Goal: Information Seeking & Learning: Learn about a topic

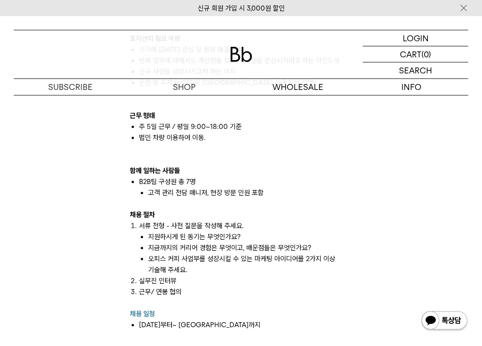
click at [205, 187] on li "고객 관리 전담 매니저, 현장 방문 인원 포함" at bounding box center [250, 192] width 205 height 11
click at [189, 187] on li "고객 관리 전담 매니저, 현장 방문 인원 포함" at bounding box center [250, 192] width 205 height 11
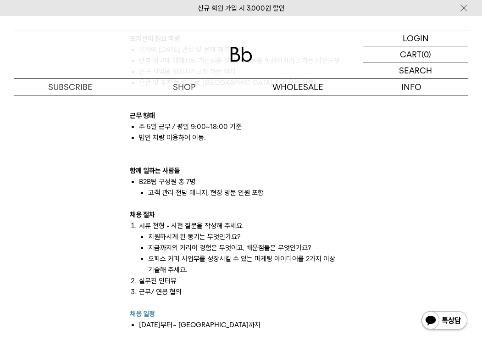
click at [183, 187] on li "고객 관리 전담 매니저, 현장 방문 인원 포함" at bounding box center [250, 192] width 205 height 11
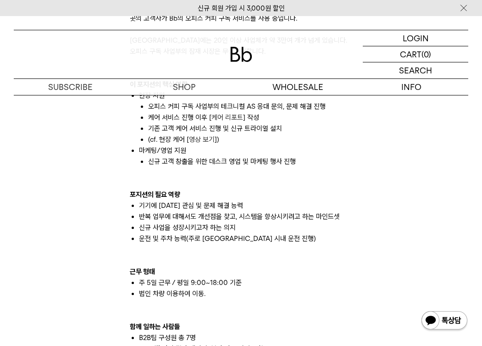
scroll to position [662, 0]
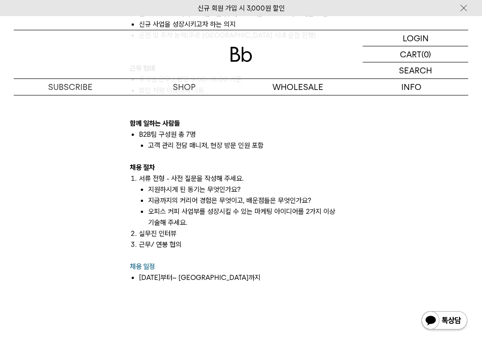
scroll to position [867, 0]
